Goal: Information Seeking & Learning: Learn about a topic

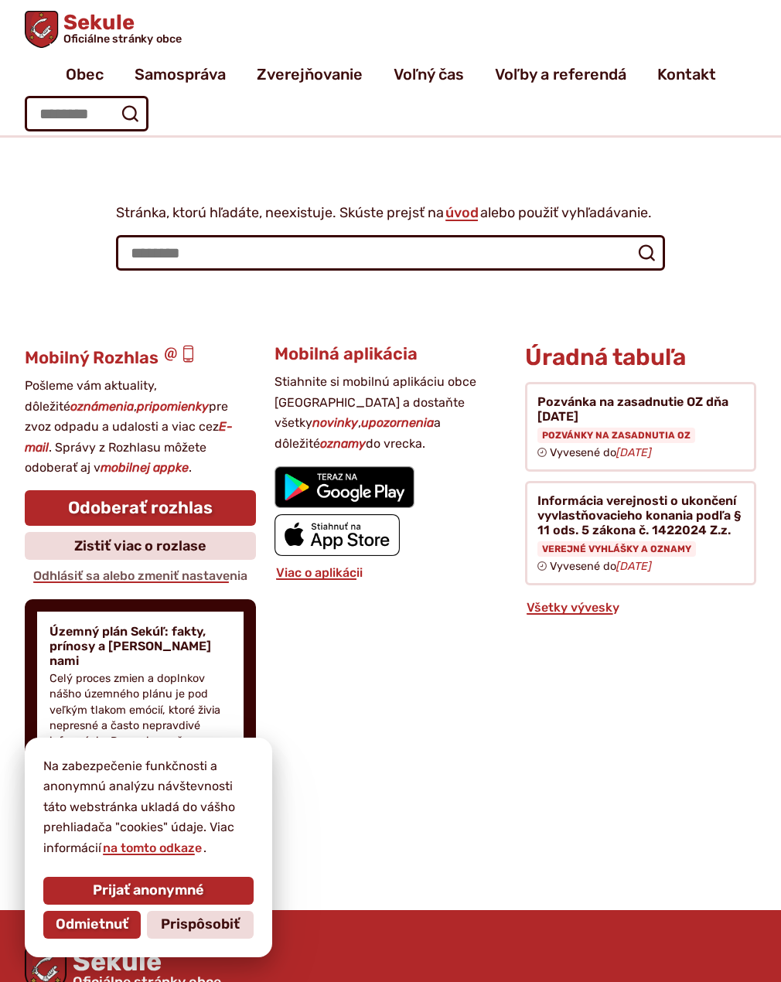
scroll to position [58, 0]
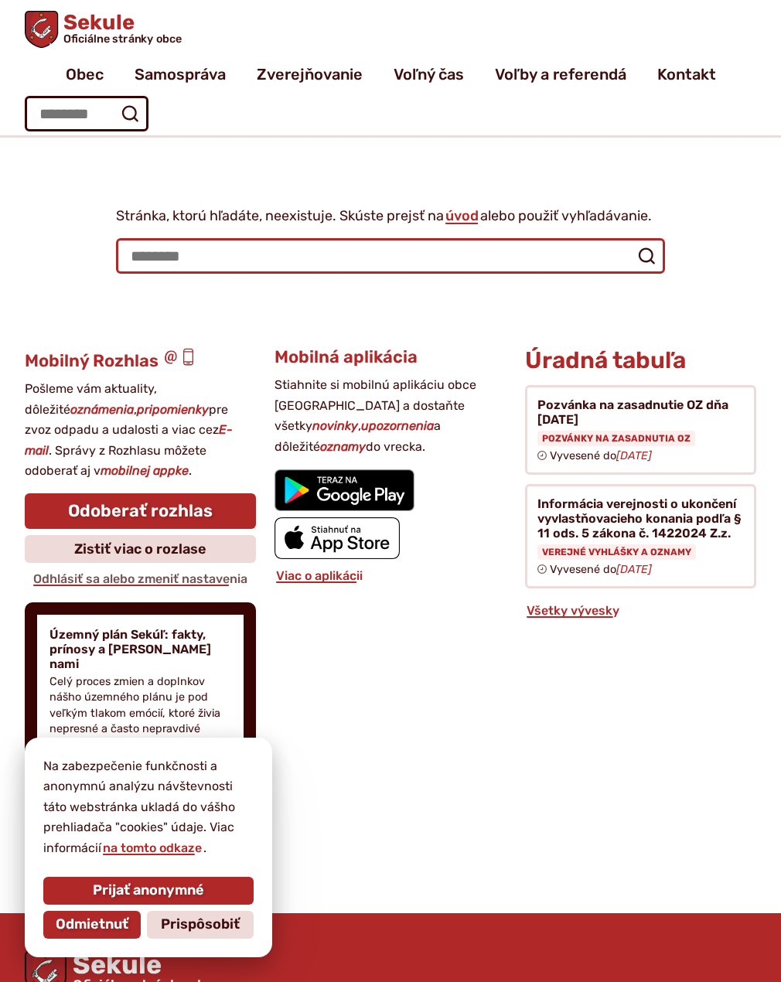
click at [135, 262] on input "Hľadať:" at bounding box center [390, 256] width 549 height 36
type input "*******"
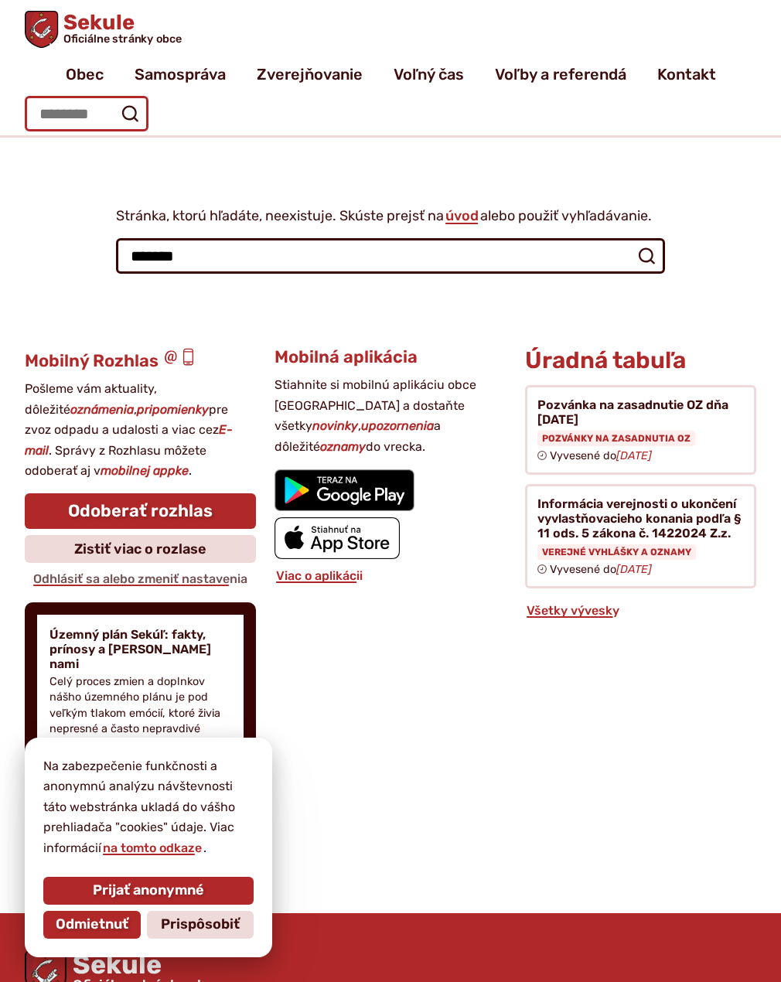
click at [106, 118] on input "Hľadať:" at bounding box center [87, 114] width 124 height 36
click at [132, 111] on icon "submit" at bounding box center [130, 113] width 19 height 19
click at [647, 257] on icon "submit" at bounding box center [646, 256] width 19 height 19
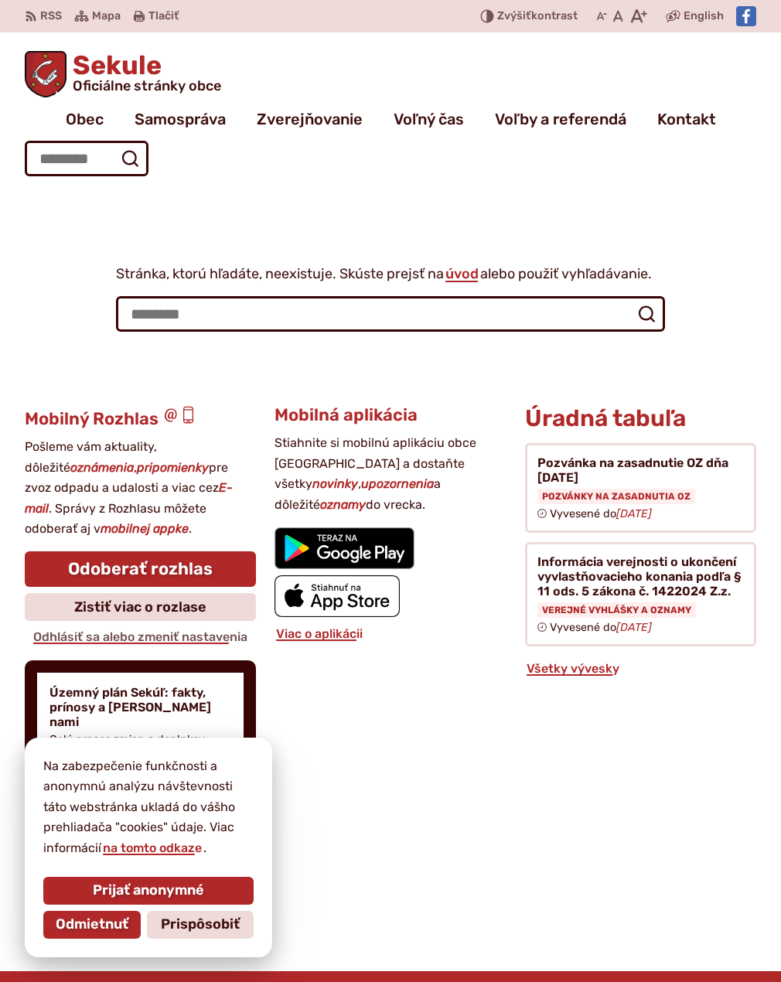
click at [369, 709] on div "Mobilná aplikácia Stiahnite si mobilnú aplikáciu obce Sekule a dostaňte všetky …" at bounding box center [389, 663] width 231 height 515
click at [107, 919] on span "Odmietnuť" at bounding box center [92, 924] width 73 height 17
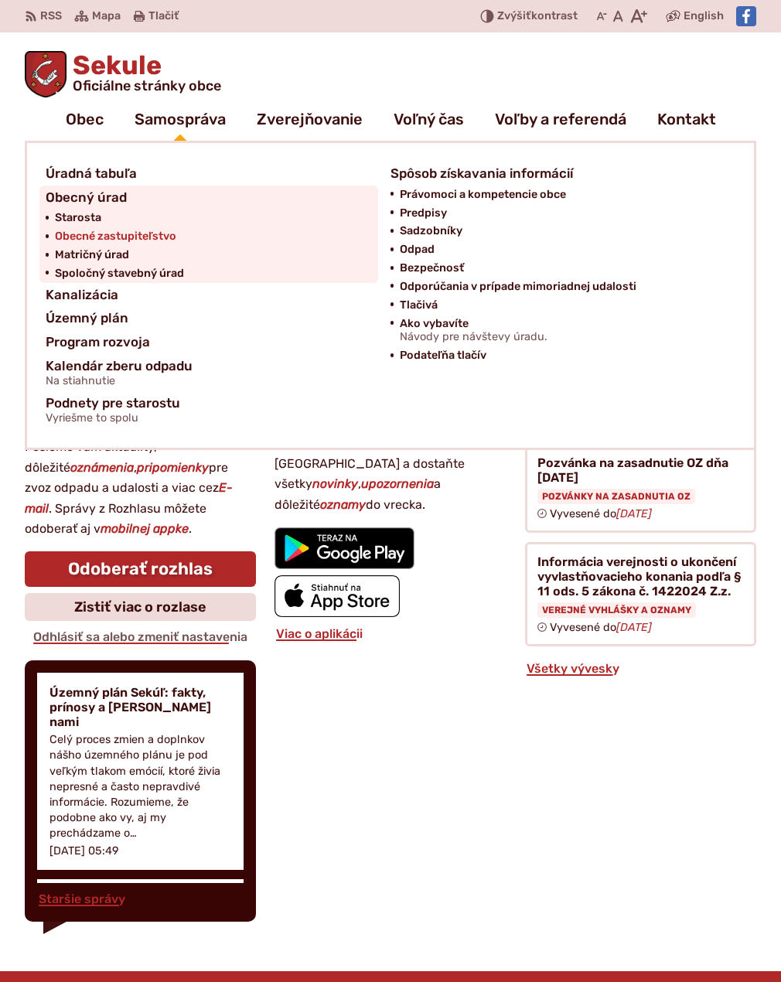
click at [107, 233] on span "Obecné zastupiteľstvo" at bounding box center [115, 236] width 121 height 19
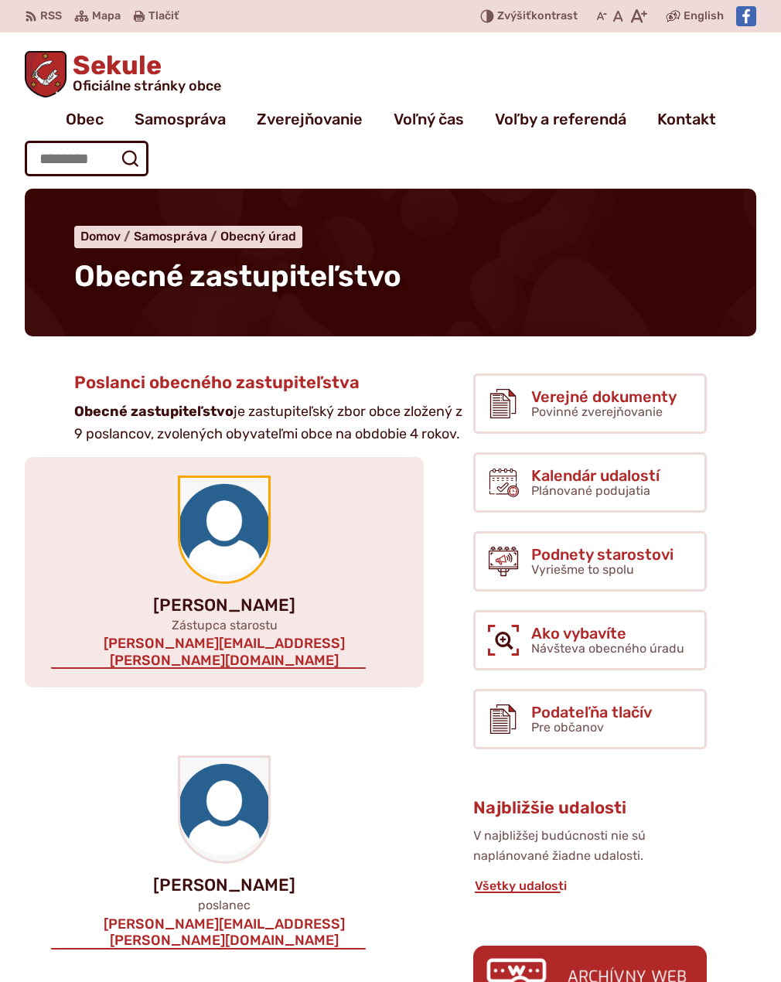
click at [225, 549] on img at bounding box center [224, 530] width 88 height 104
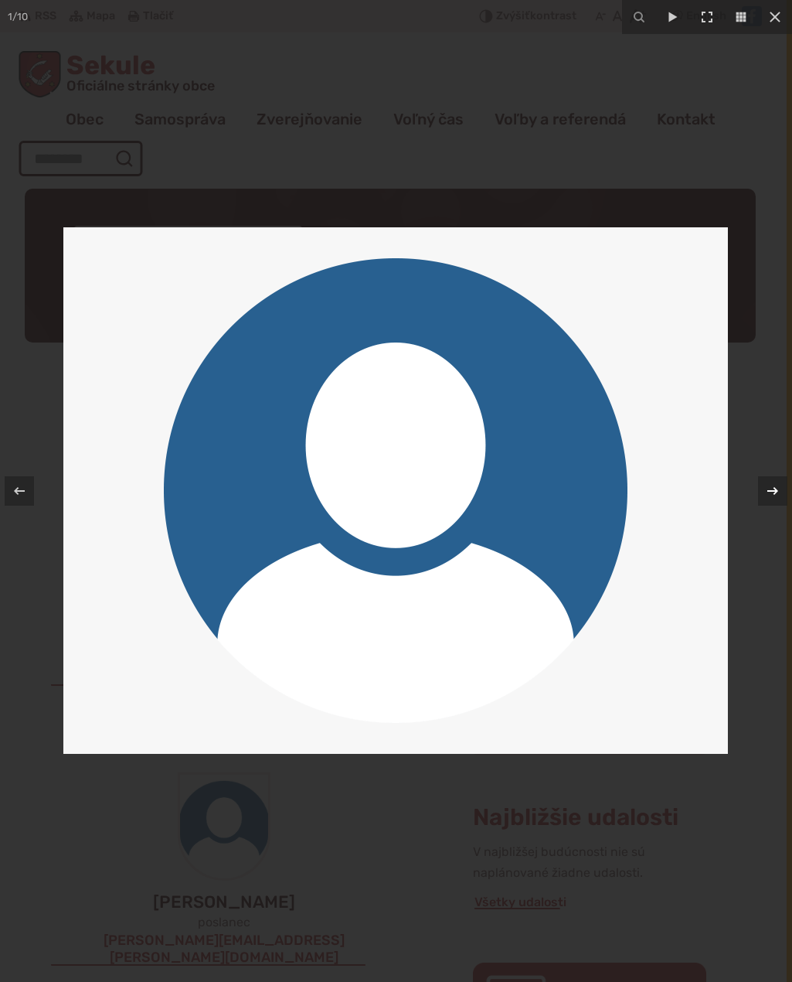
click at [771, 493] on icon at bounding box center [773, 490] width 19 height 19
click at [767, 22] on icon at bounding box center [775, 17] width 19 height 19
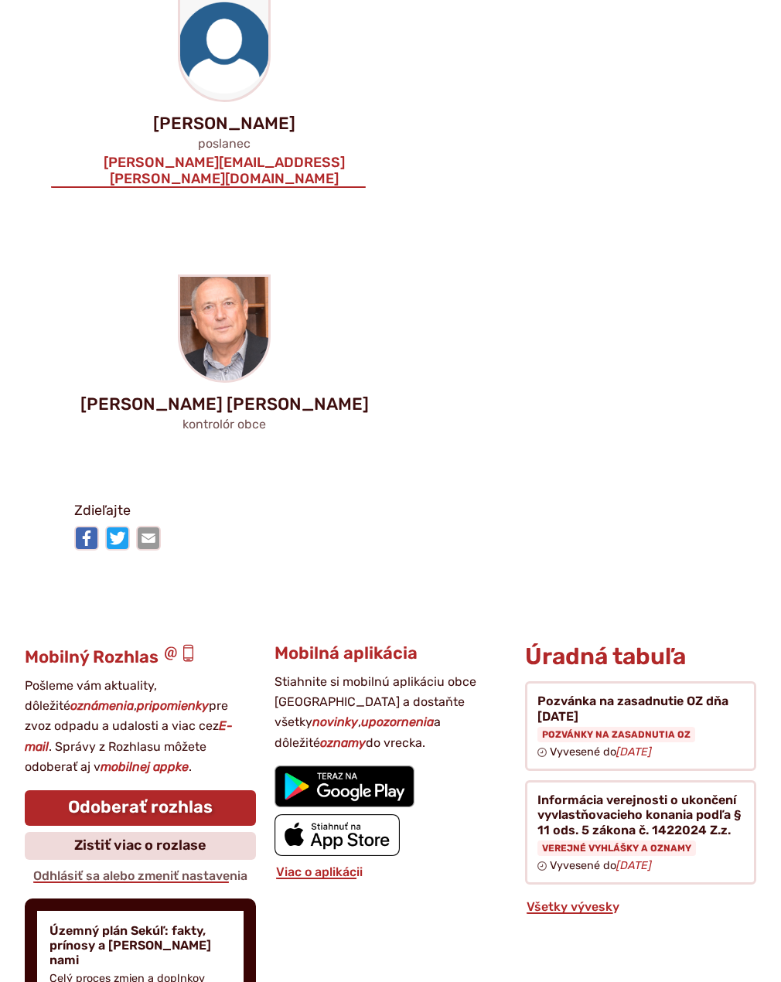
scroll to position [2705, 0]
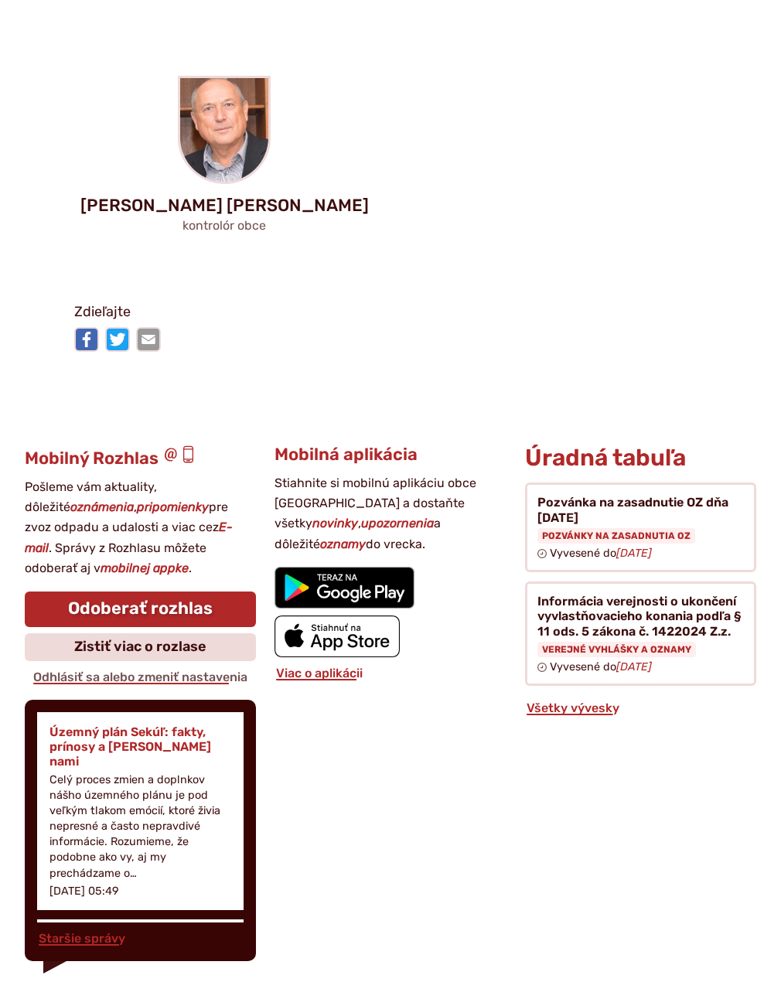
click at [107, 772] on p "Celý proces zmien a doplnkov nášho územného plánu je pod veľkým tlakom emócií, …" at bounding box center [140, 826] width 182 height 109
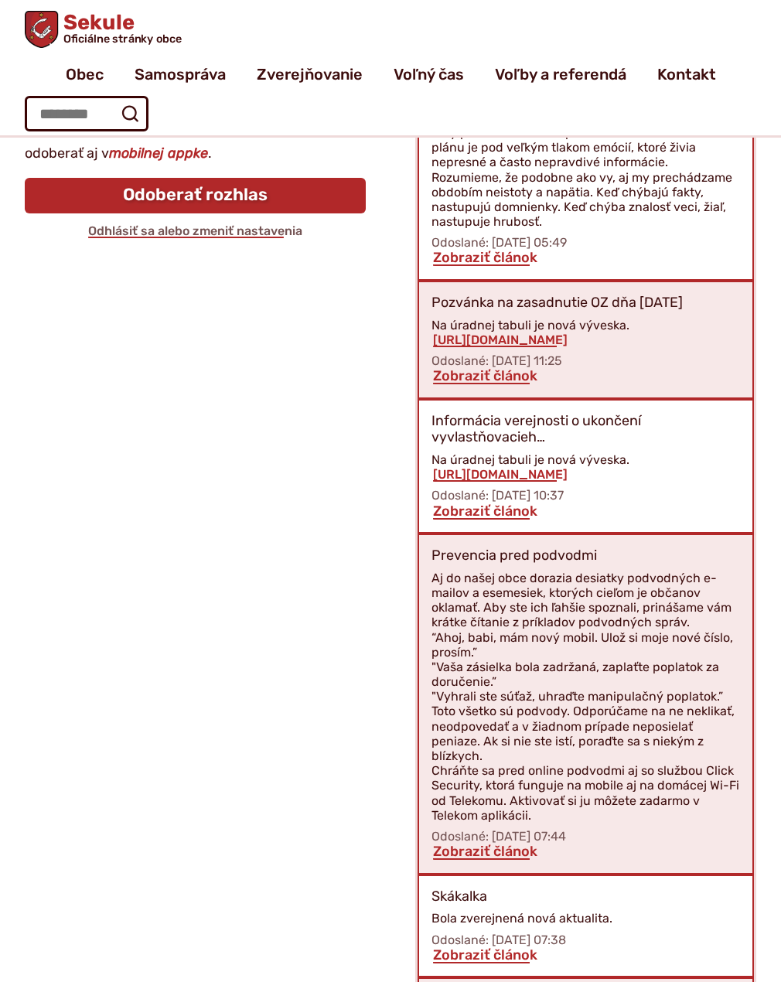
scroll to position [301, 0]
